Goal: Information Seeking & Learning: Learn about a topic

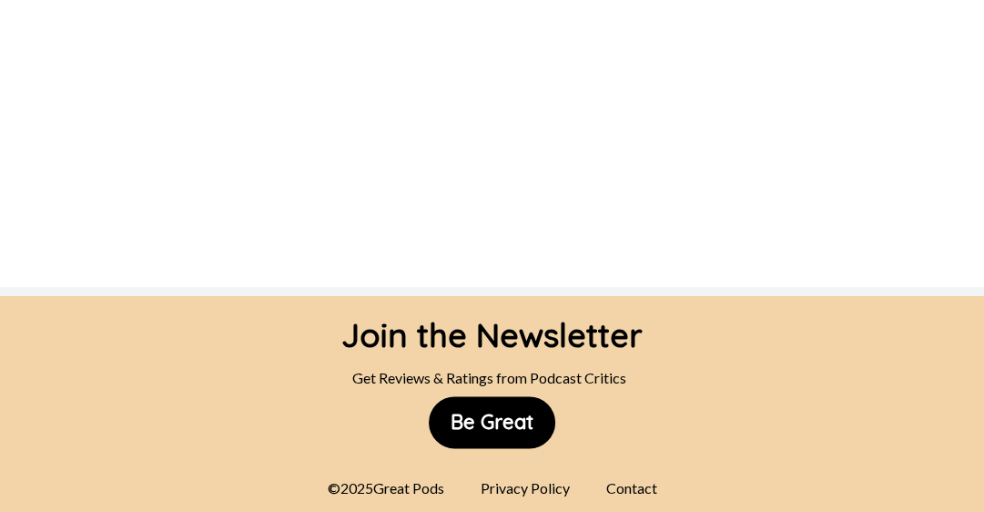
scroll to position [1547, 0]
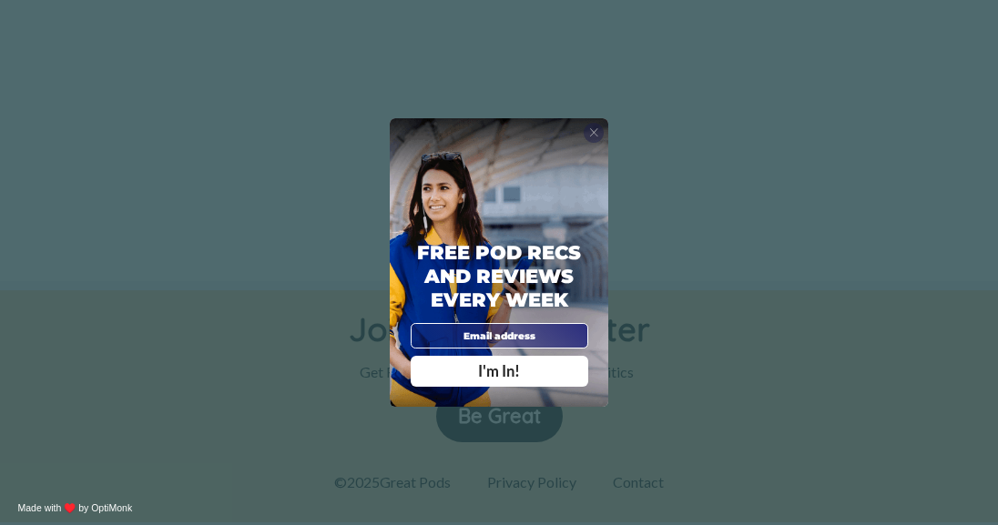
click at [598, 133] on div "X" at bounding box center [593, 133] width 21 height 21
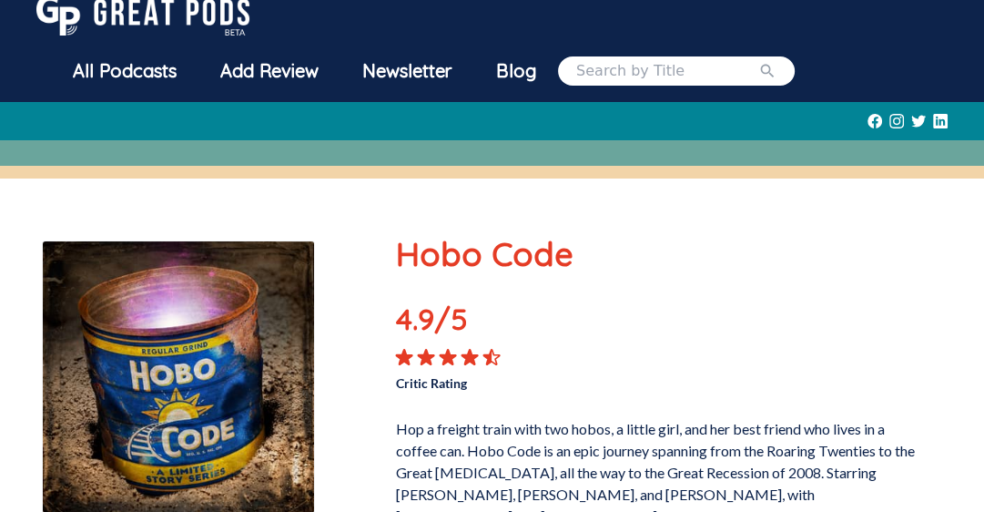
scroll to position [0, 0]
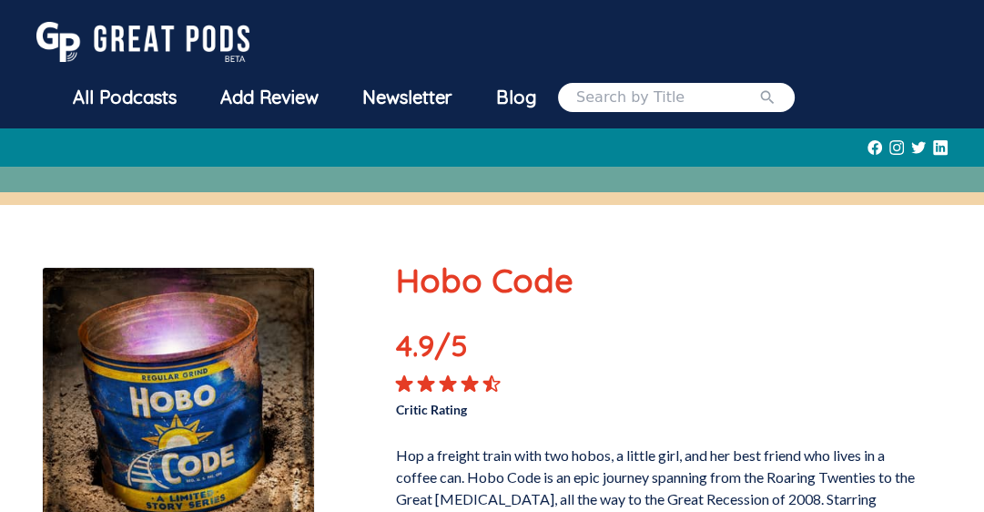
click at [141, 100] on div "All Podcasts" at bounding box center [124, 97] width 147 height 47
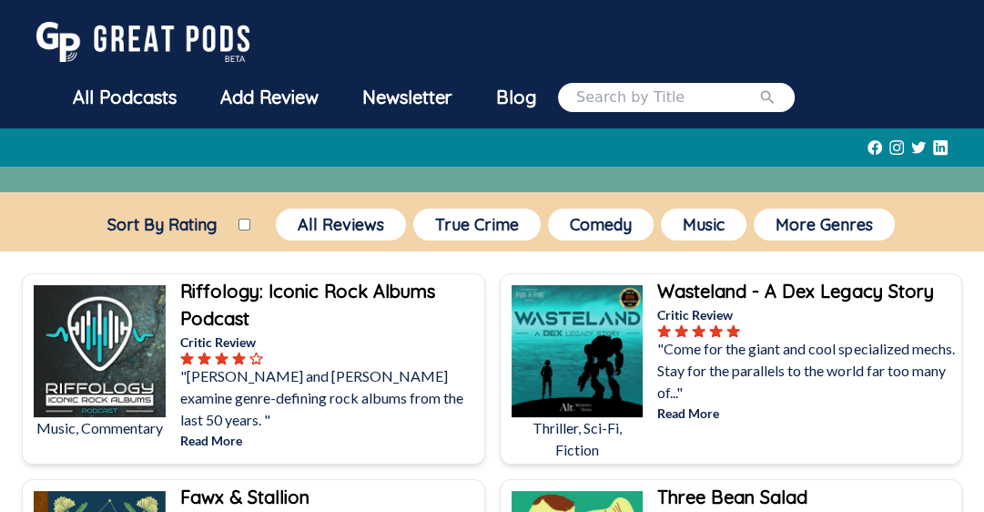
click at [238, 221] on input "Sort By Rating" at bounding box center [244, 224] width 12 height 12
checkbox input "true"
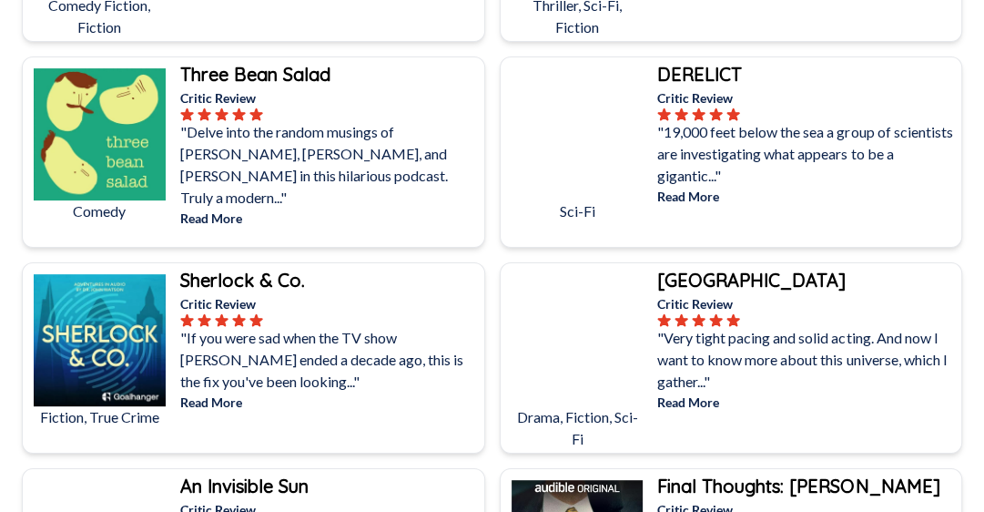
scroll to position [538, 0]
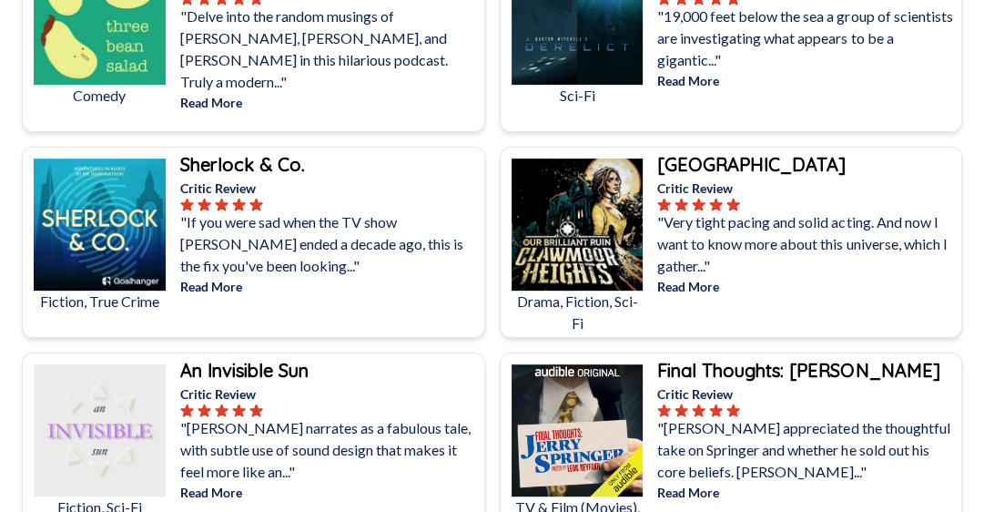
click at [281, 242] on p ""If you were sad when the TV show [PERSON_NAME] ended a decade ago, this is the…" at bounding box center [330, 244] width 300 height 66
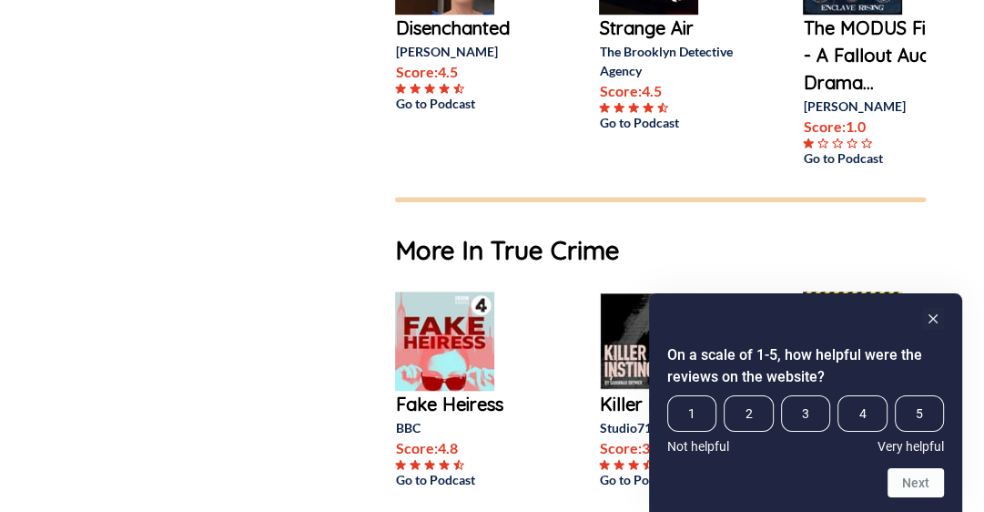
scroll to position [1092, 0]
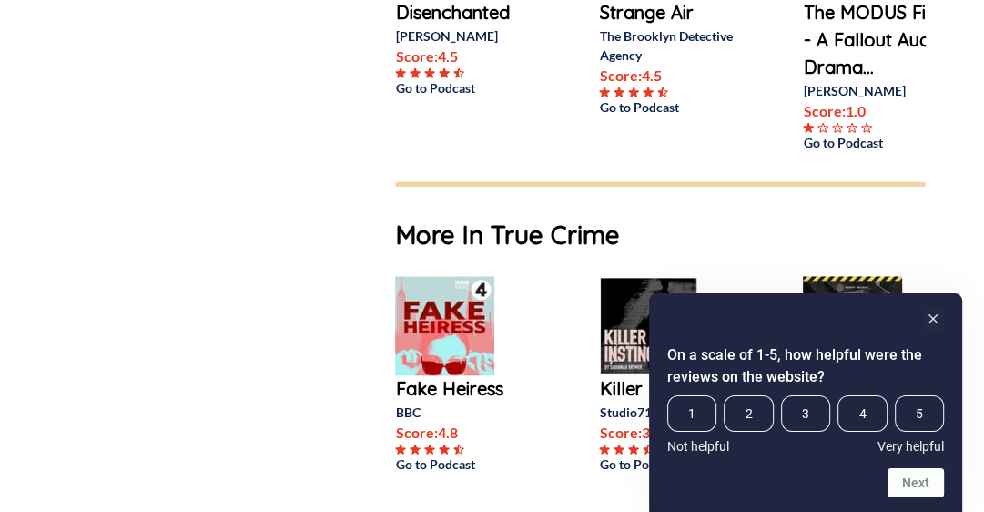
click at [425, 402] on p "Fake Heiress" at bounding box center [468, 388] width 146 height 27
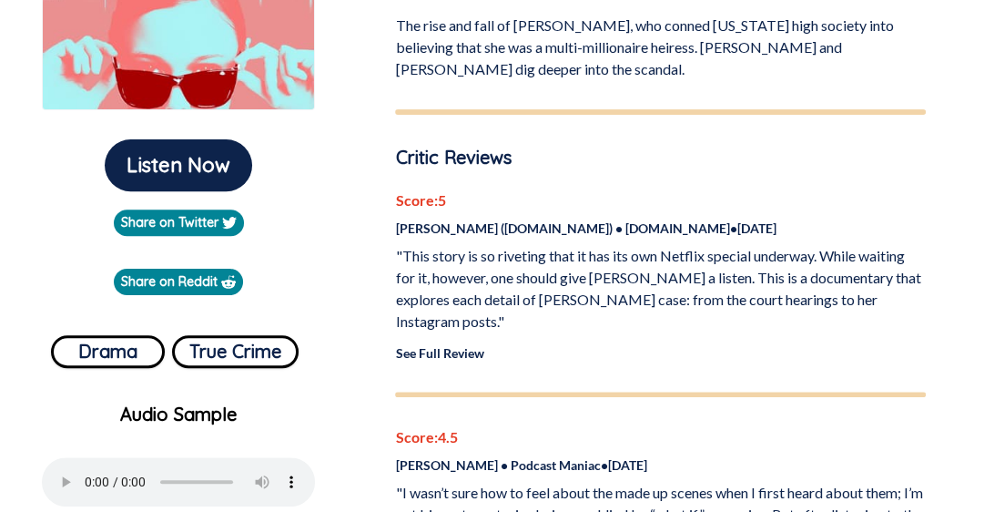
scroll to position [364, 0]
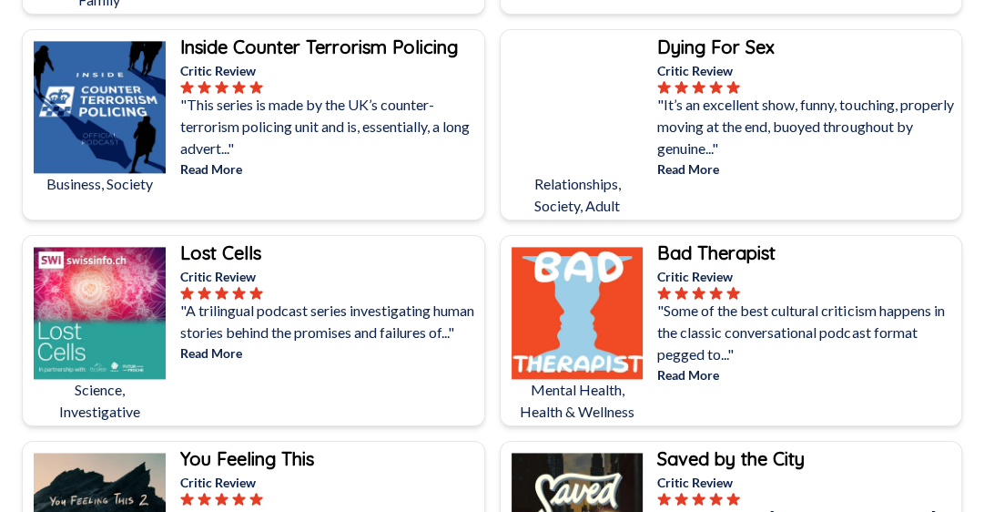
scroll to position [6736, 0]
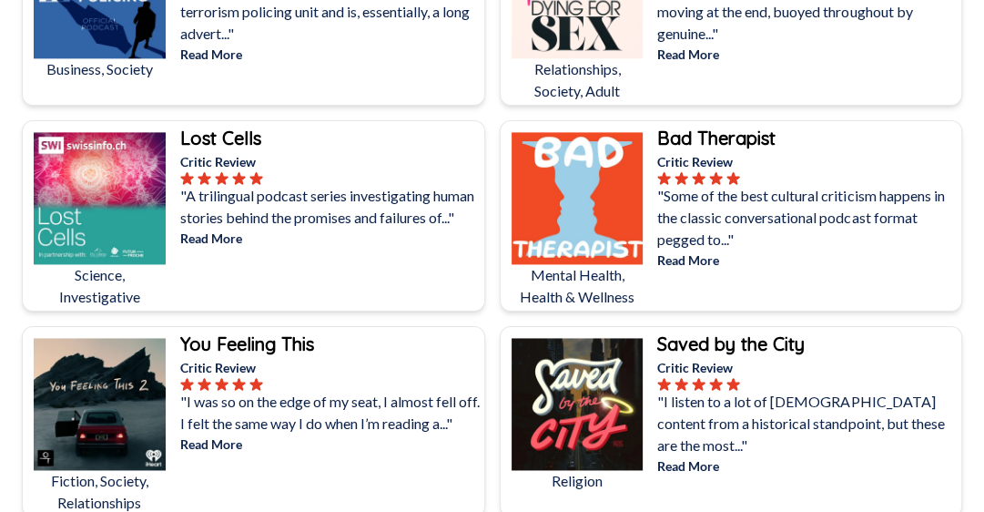
click at [680, 127] on b "Bad Therapist" at bounding box center [716, 138] width 118 height 23
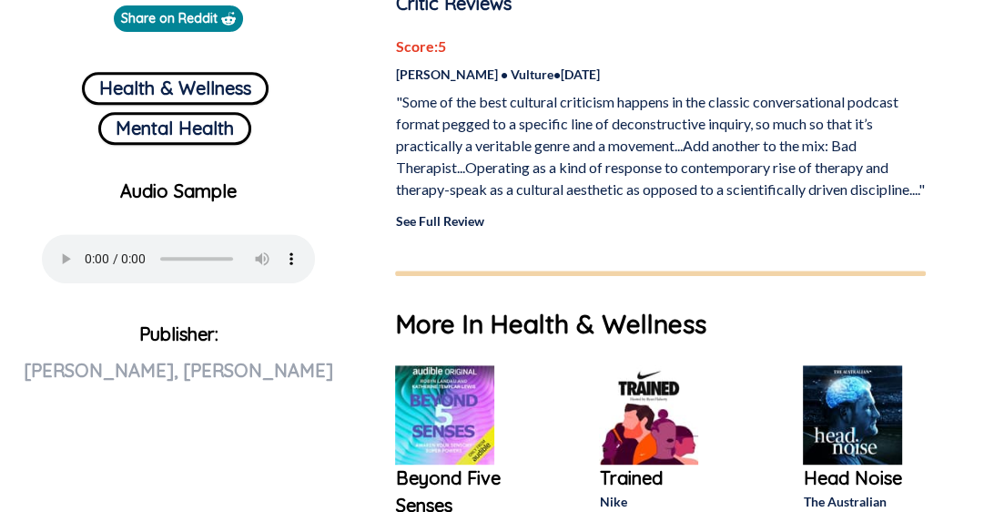
scroll to position [819, 0]
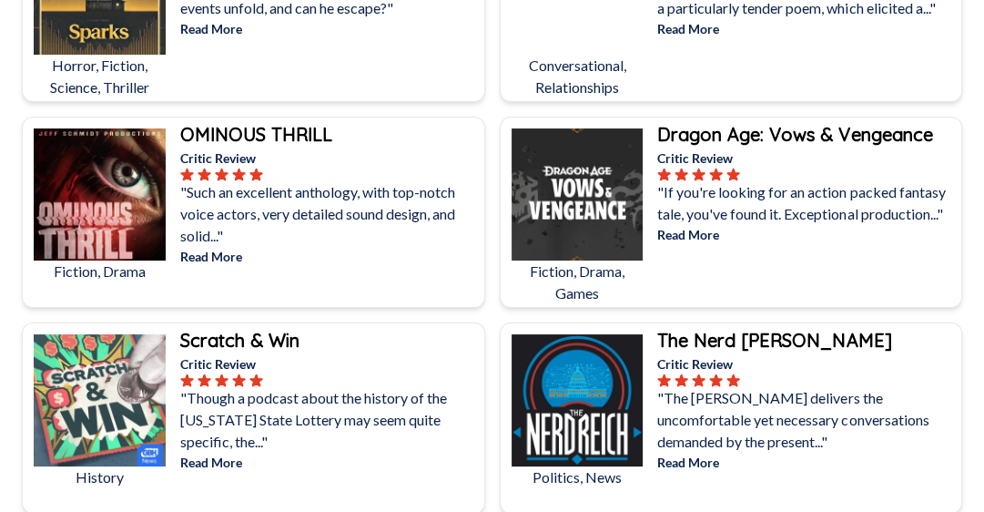
scroll to position [9996, 0]
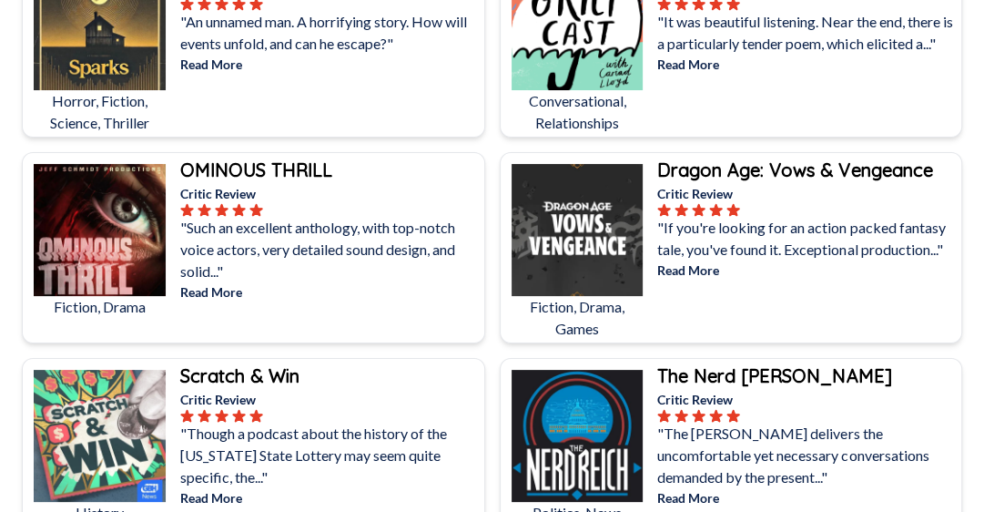
click at [320, 365] on div "Scratch & Win" at bounding box center [330, 375] width 300 height 27
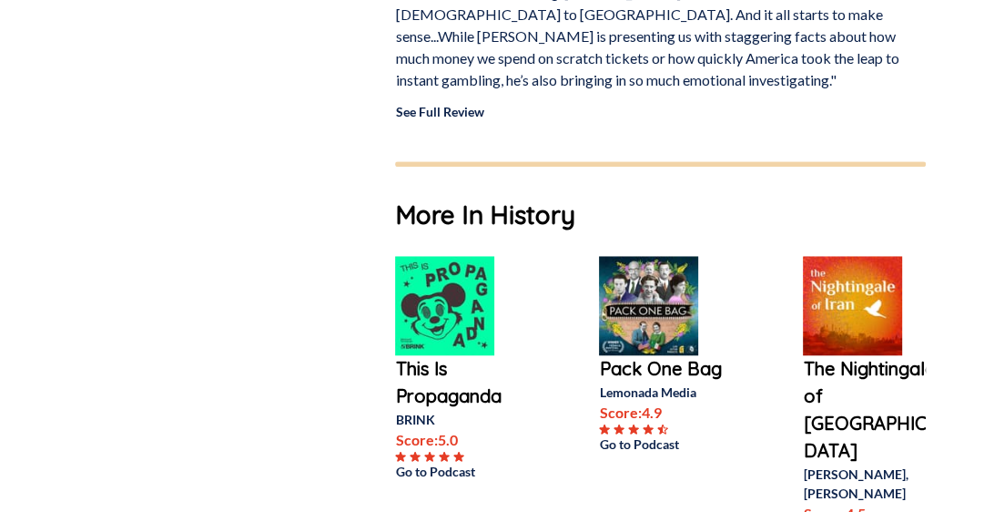
scroll to position [1183, 0]
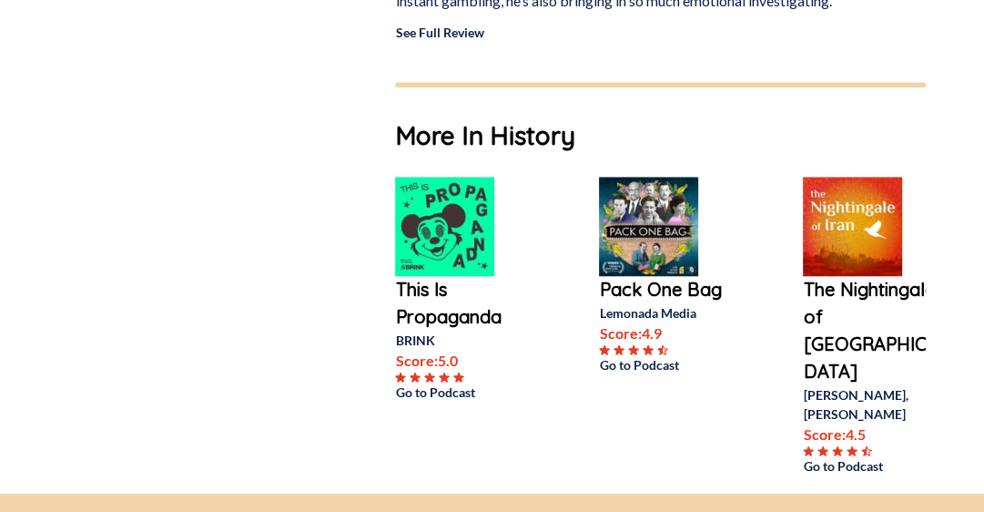
click at [834, 289] on p "The Nightingale of [GEOGRAPHIC_DATA]" at bounding box center [876, 330] width 146 height 109
